Goal: Task Accomplishment & Management: Manage account settings

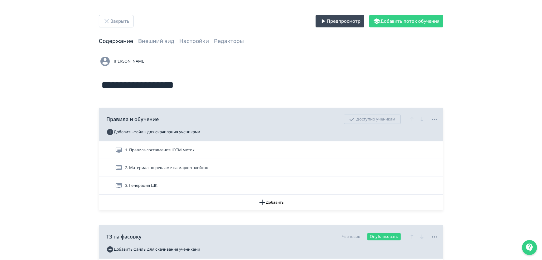
drag, startPoint x: 103, startPoint y: 84, endPoint x: 248, endPoint y: 89, distance: 145.0
click at [248, 89] on input "**********" at bounding box center [271, 85] width 344 height 20
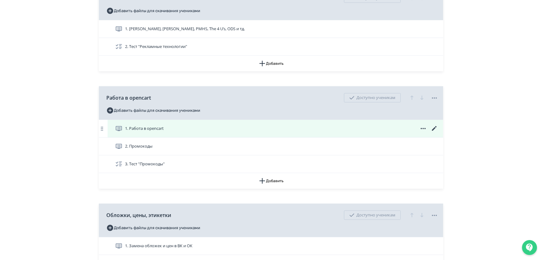
scroll to position [481, 0]
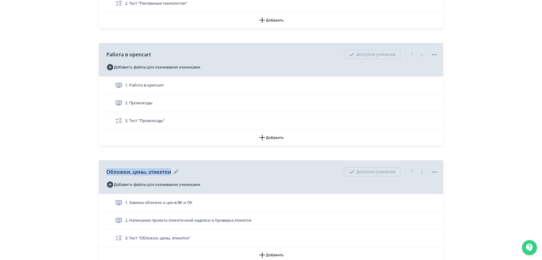
drag, startPoint x: 98, startPoint y: 169, endPoint x: 186, endPoint y: 170, distance: 88.8
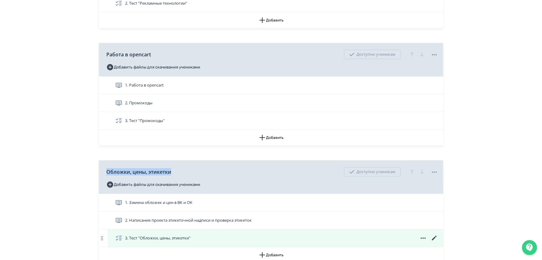
copy div "Обложки, цены, этикетки"
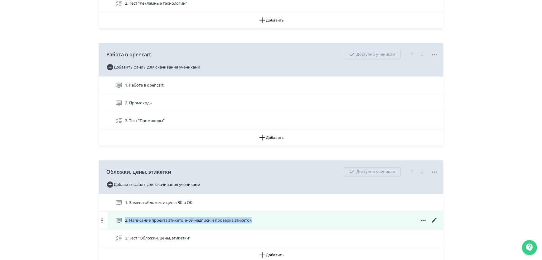
drag, startPoint x: 86, startPoint y: 215, endPoint x: 265, endPoint y: 221, distance: 178.4
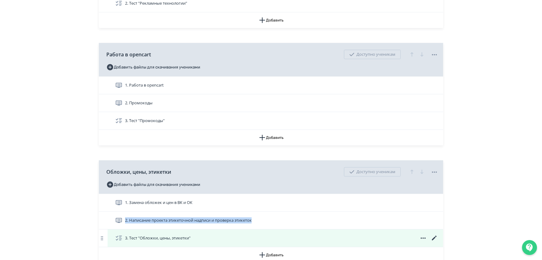
copy span "2. Написание проекта этикеточной надписи и проверка этикеток"
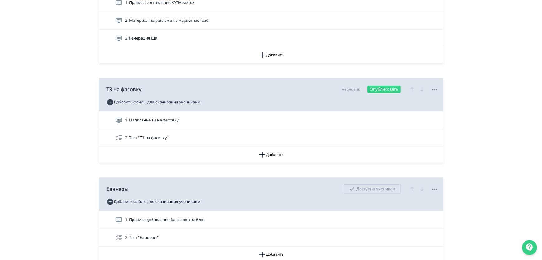
scroll to position [0, 0]
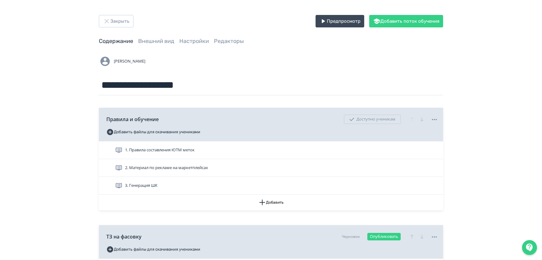
drag, startPoint x: 78, startPoint y: 201, endPoint x: 88, endPoint y: 100, distance: 101.5
click at [117, 16] on button "Закрыть" at bounding box center [116, 21] width 35 height 12
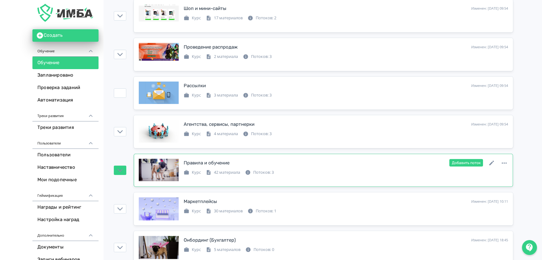
scroll to position [283, 0]
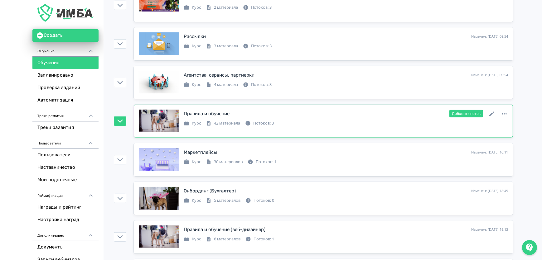
click at [193, 113] on div "Правила и обучение" at bounding box center [207, 113] width 46 height 7
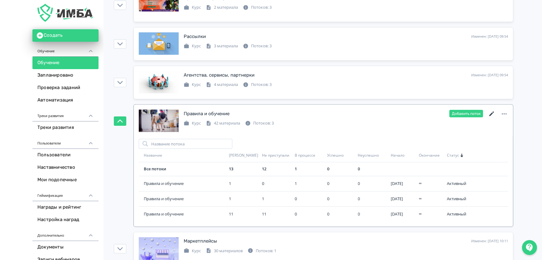
click at [490, 112] on icon at bounding box center [491, 113] width 7 height 7
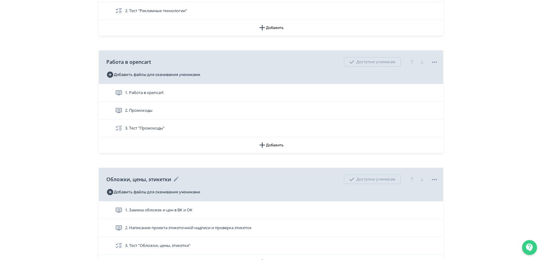
scroll to position [525, 0]
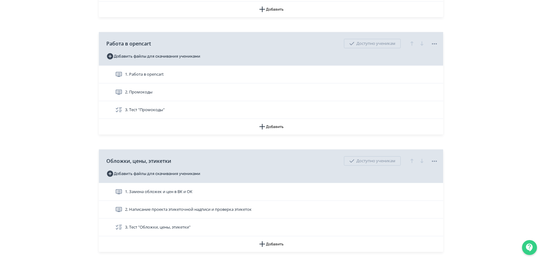
drag, startPoint x: 44, startPoint y: 177, endPoint x: 65, endPoint y: 143, distance: 40.5
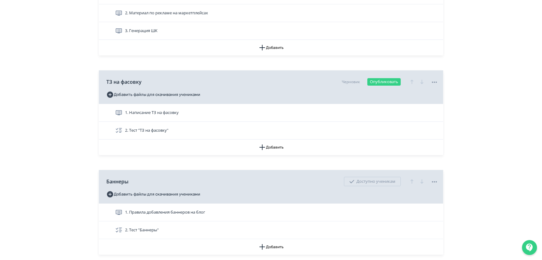
scroll to position [0, 0]
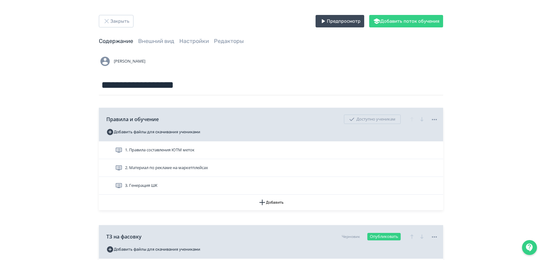
drag, startPoint x: 72, startPoint y: 168, endPoint x: 98, endPoint y: 87, distance: 85.3
click at [118, 22] on button "Закрыть" at bounding box center [116, 21] width 35 height 12
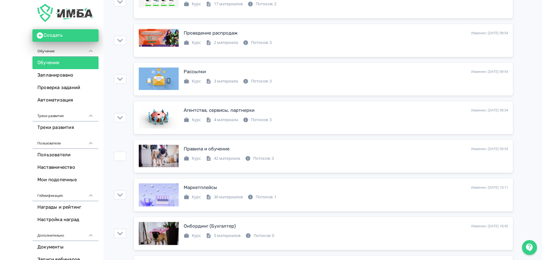
scroll to position [198, 0]
